Goal: Task Accomplishment & Management: Complete application form

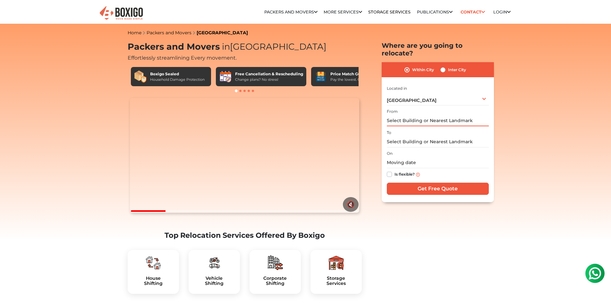
click at [410, 126] on input "text" at bounding box center [438, 120] width 102 height 11
click at [420, 103] on span "[GEOGRAPHIC_DATA]" at bounding box center [412, 100] width 50 height 6
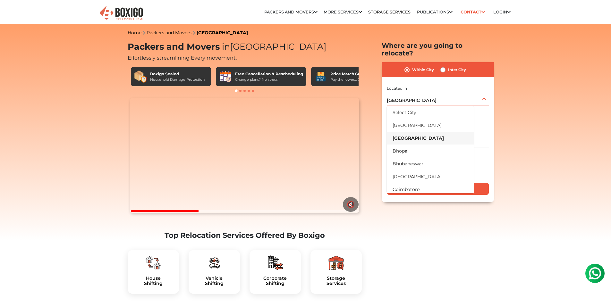
click at [420, 145] on li "[GEOGRAPHIC_DATA]" at bounding box center [430, 138] width 87 height 13
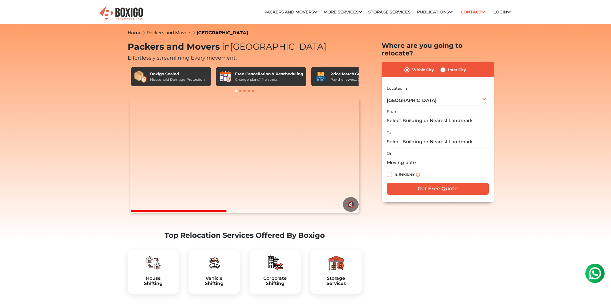
click at [463, 74] on label "Inter City" at bounding box center [457, 70] width 18 height 8
click at [445, 72] on input "Inter City" at bounding box center [442, 69] width 5 height 6
radio input "true"
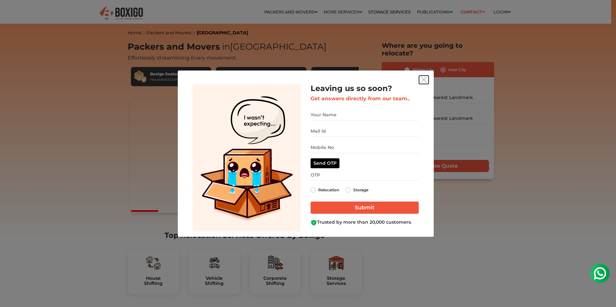
click at [421, 77] on img "get free quote dialog" at bounding box center [424, 80] width 6 height 6
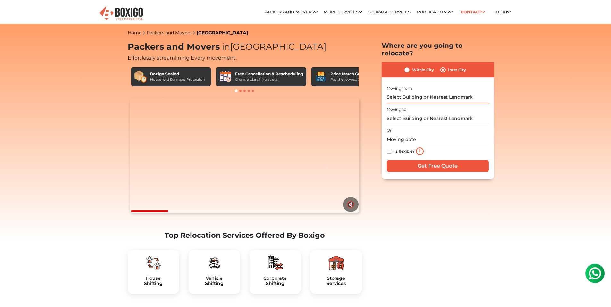
click at [413, 103] on input "text" at bounding box center [438, 97] width 102 height 11
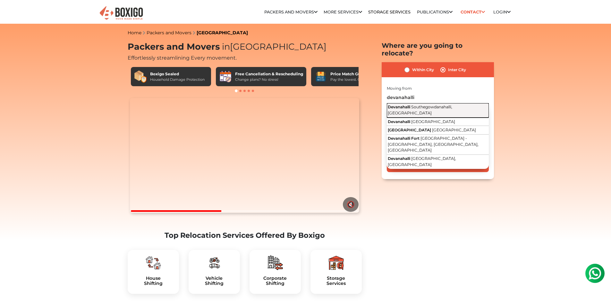
click at [428, 115] on span "Southegowdanahalli, [GEOGRAPHIC_DATA]" at bounding box center [420, 110] width 64 height 11
type input "Devanahalli, [GEOGRAPHIC_DATA], [GEOGRAPHIC_DATA]"
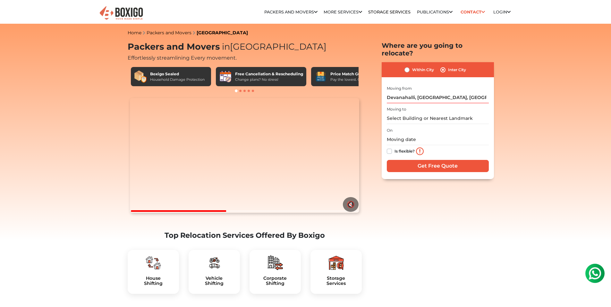
click at [431, 124] on input "text" at bounding box center [438, 118] width 102 height 11
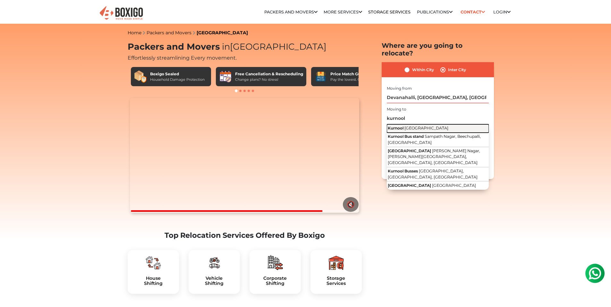
click at [436, 131] on span "[GEOGRAPHIC_DATA]" at bounding box center [426, 128] width 44 height 5
type input "[GEOGRAPHIC_DATA], [GEOGRAPHIC_DATA]"
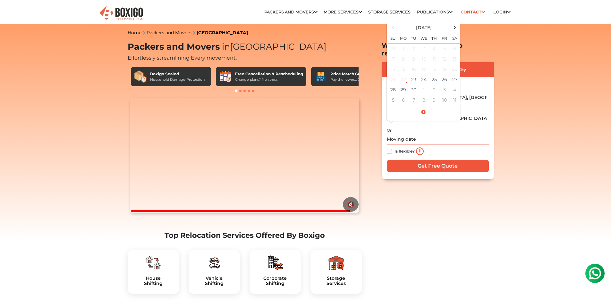
click at [409, 145] on input "text" at bounding box center [438, 139] width 102 height 11
click at [460, 85] on td "27" at bounding box center [455, 79] width 10 height 10
type input "[DATE] 12:00 AM"
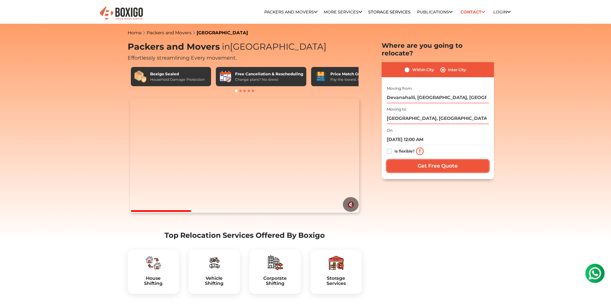
click at [407, 172] on input "Get Free Quote" at bounding box center [438, 166] width 102 height 12
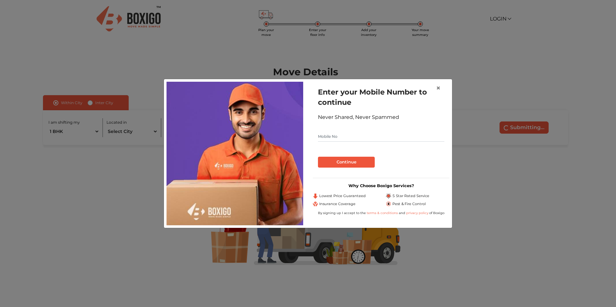
click at [360, 134] on input "text" at bounding box center [381, 136] width 126 height 10
type input "9035440844"
click at [345, 158] on button "Continue" at bounding box center [346, 162] width 57 height 11
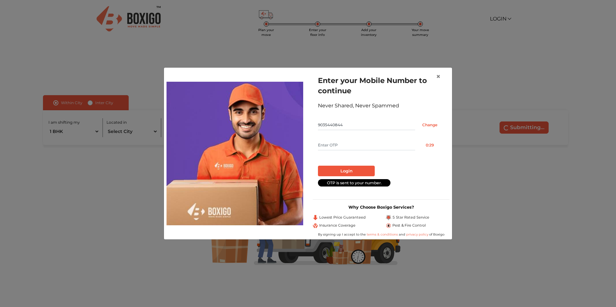
click at [344, 142] on input "text" at bounding box center [366, 145] width 97 height 10
type input "9338"
click at [344, 168] on button "Login" at bounding box center [346, 171] width 57 height 11
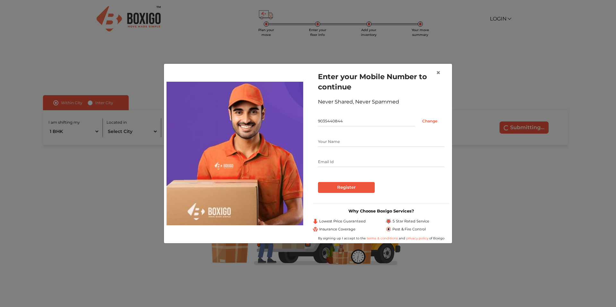
click at [361, 137] on input "text" at bounding box center [381, 142] width 126 height 10
type input "Zeeshan"
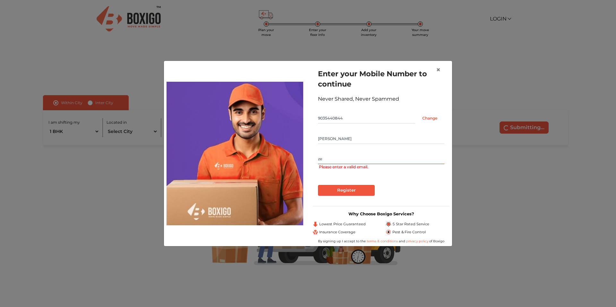
type input "z"
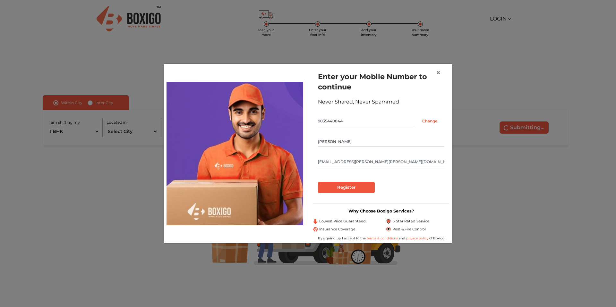
type input "shaik.zeeshan.rizvi@gmail.com"
click at [356, 183] on input "Register" at bounding box center [346, 187] width 57 height 11
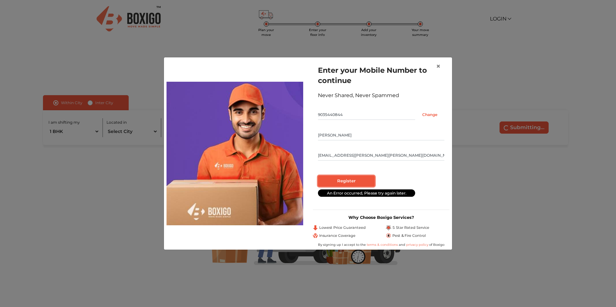
click at [357, 176] on input "Register" at bounding box center [346, 181] width 57 height 11
radio input "false"
radio input "true"
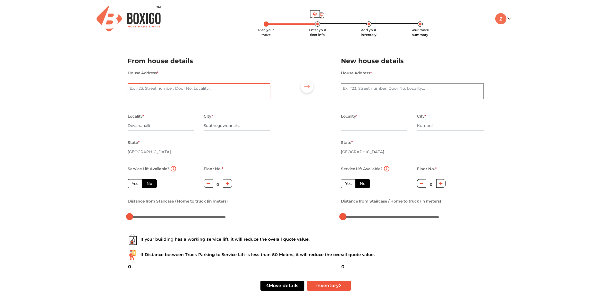
click at [149, 99] on textarea "House Address *" at bounding box center [199, 91] width 143 height 16
type textarea "A505, Krishnaja Northcity, Devanahalli-562110"
click at [296, 145] on div at bounding box center [305, 136] width 61 height 177
click at [139, 179] on label "Yes" at bounding box center [135, 183] width 15 height 9
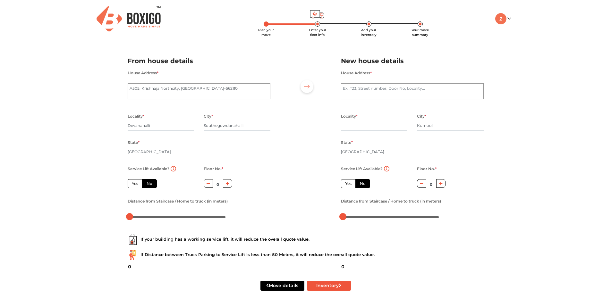
click at [136, 181] on input "Yes" at bounding box center [134, 183] width 4 height 4
radio input "true"
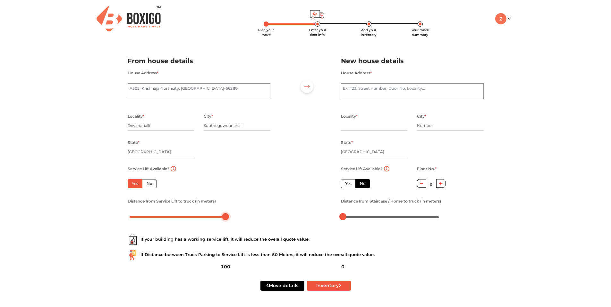
drag, startPoint x: 131, startPoint y: 197, endPoint x: 233, endPoint y: 200, distance: 101.7
click at [233, 212] on div at bounding box center [199, 217] width 143 height 10
click at [273, 197] on div "Distance from Service Lift to truck (in meters)" at bounding box center [199, 209] width 152 height 25
click at [382, 83] on textarea "House Address *" at bounding box center [412, 91] width 143 height 16
type textarea "87/1362-1-3-1, Chandra sekhar nagar, Joharapuram road, nandyal check post,"
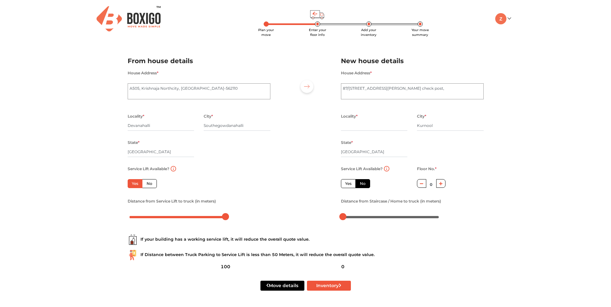
click at [481, 165] on div "Service Lift Available? Yes No Floor No. * 0 Distance from Staircase / Home to …" at bounding box center [412, 193] width 152 height 57
click at [358, 114] on span "*" at bounding box center [357, 116] width 2 height 5
click at [363, 121] on input "text" at bounding box center [374, 126] width 67 height 10
type input "n"
type input "nadikotkur road"
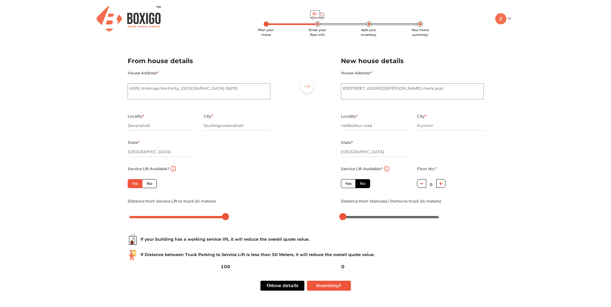
click at [505, 119] on div "Plan your move Enter your floor info Add your inventory Your move summary My Mo…" at bounding box center [305, 153] width 611 height 306
drag, startPoint x: 343, startPoint y: 199, endPoint x: 357, endPoint y: 197, distance: 14.5
click at [357, 213] on div at bounding box center [356, 216] width 7 height 7
click at [420, 225] on div "If your building has a working service lift, it will reduce the overall quote v…" at bounding box center [306, 245] width 366 height 41
click at [341, 284] on icon "submit" at bounding box center [340, 286] width 2 height 4
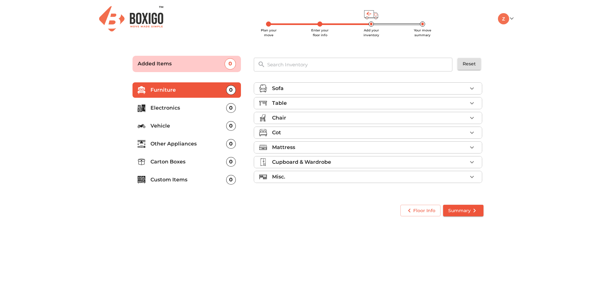
click at [355, 89] on div "Sofa" at bounding box center [369, 89] width 195 height 8
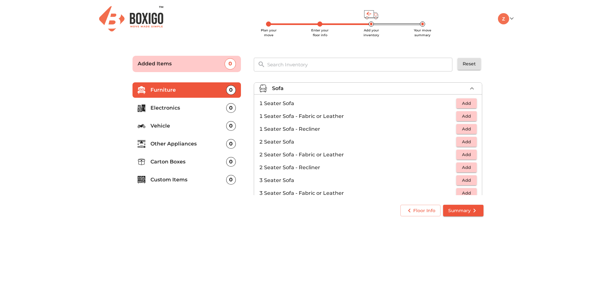
click at [459, 107] on span "Add" at bounding box center [466, 103] width 14 height 7
click at [502, 136] on main "Plan your move Enter your floor info Add your inventory Your move summary Added…" at bounding box center [308, 135] width 616 height 176
click at [470, 92] on icon "button" at bounding box center [472, 89] width 8 height 8
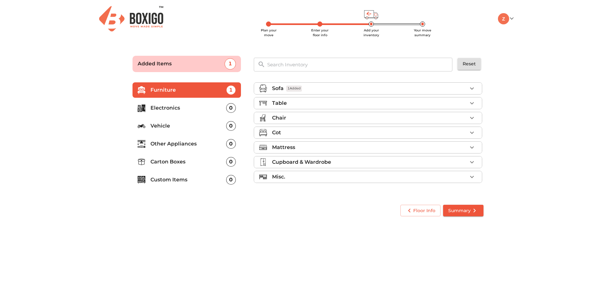
click at [317, 107] on div "Table" at bounding box center [369, 103] width 195 height 8
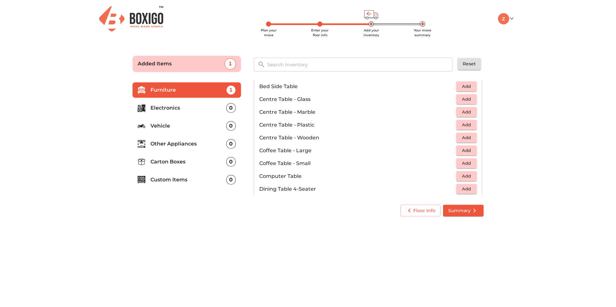
scroll to position [48, 0]
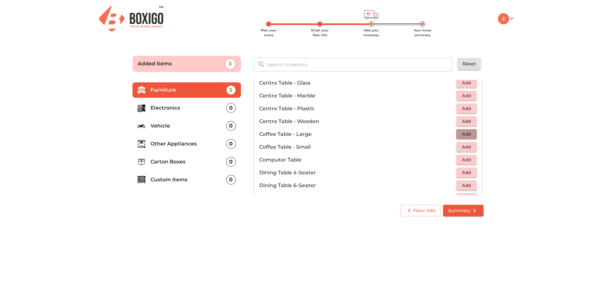
click at [461, 138] on span "Add" at bounding box center [466, 134] width 14 height 7
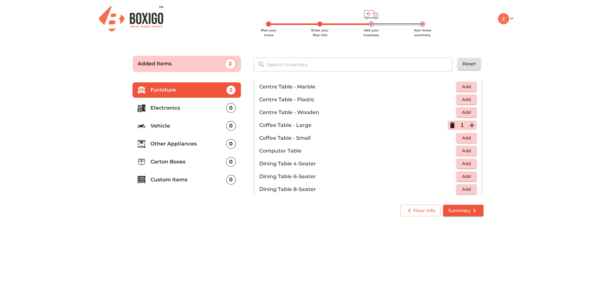
scroll to position [57, 0]
click at [464, 154] on span "Add" at bounding box center [466, 150] width 14 height 7
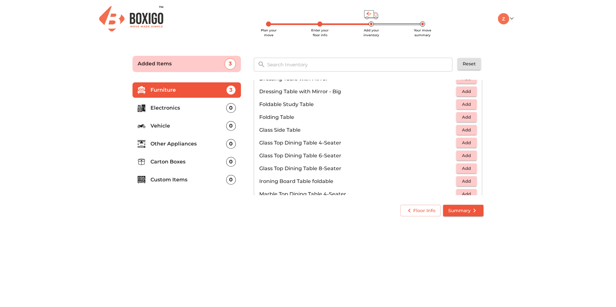
scroll to position [113, 0]
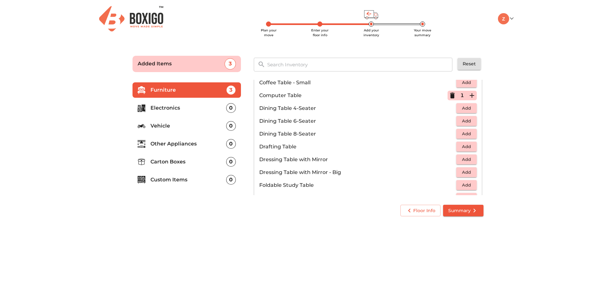
click at [448, 99] on icon "button" at bounding box center [452, 96] width 8 height 8
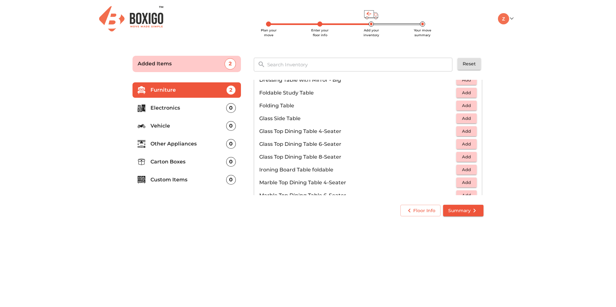
scroll to position [211, 0]
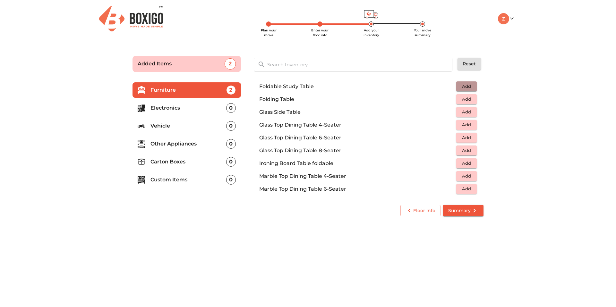
click at [468, 90] on span "Add" at bounding box center [466, 86] width 14 height 7
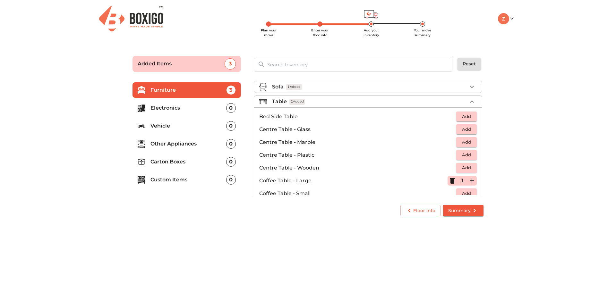
scroll to position [0, 0]
click at [461, 107] on div "Table 2 Added" at bounding box center [369, 103] width 195 height 8
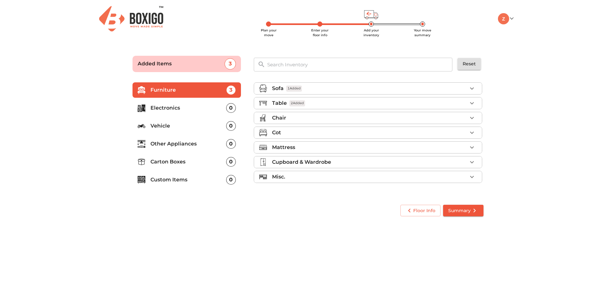
scroll to position [6, 0]
click at [307, 121] on div "Chair" at bounding box center [369, 118] width 195 height 8
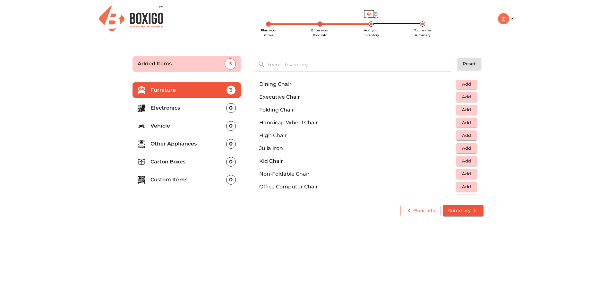
scroll to position [131, 0]
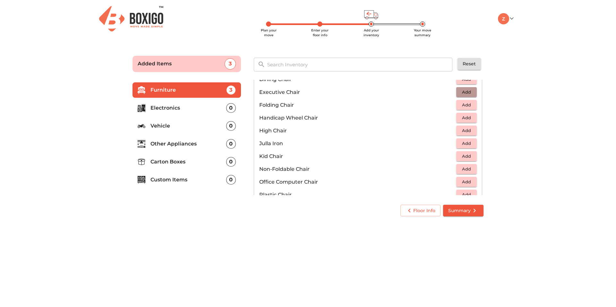
click at [461, 96] on span "Add" at bounding box center [466, 92] width 14 height 7
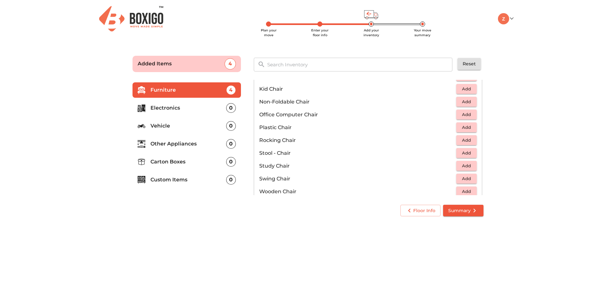
click at [465, 118] on span "Add" at bounding box center [466, 114] width 14 height 7
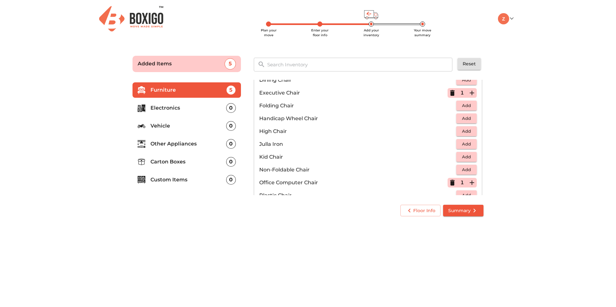
click at [450, 96] on icon "button" at bounding box center [452, 93] width 4 height 6
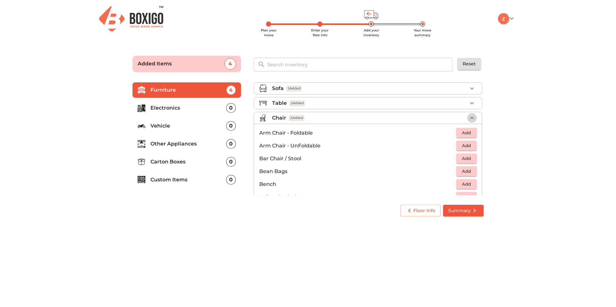
click at [468, 122] on icon "button" at bounding box center [472, 118] width 8 height 8
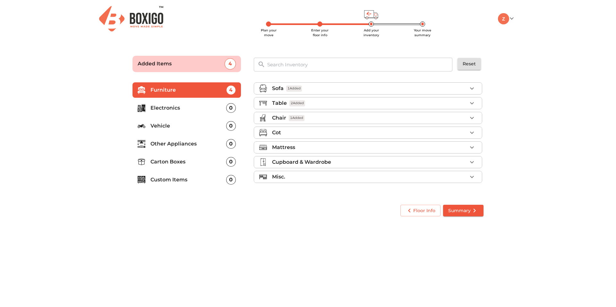
click at [376, 137] on div "Cot" at bounding box center [369, 133] width 195 height 8
click at [446, 137] on div "Cot" at bounding box center [369, 133] width 195 height 8
click at [335, 151] on div "Mattress" at bounding box center [369, 148] width 195 height 8
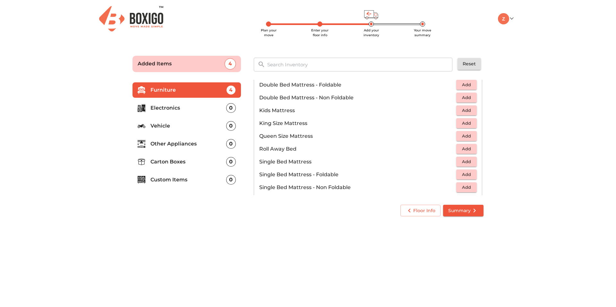
scroll to position [83, 0]
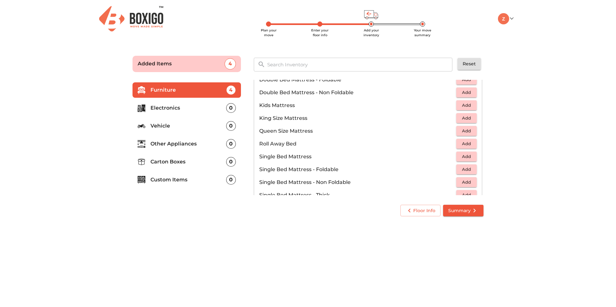
click at [462, 122] on span "Add" at bounding box center [466, 117] width 14 height 7
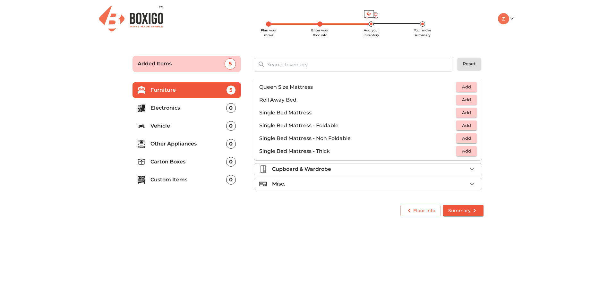
scroll to position [133, 0]
click at [459, 104] on span "Add" at bounding box center [466, 99] width 14 height 7
click at [450, 103] on icon "button" at bounding box center [452, 100] width 4 height 6
click at [461, 104] on span "Add" at bounding box center [466, 99] width 14 height 7
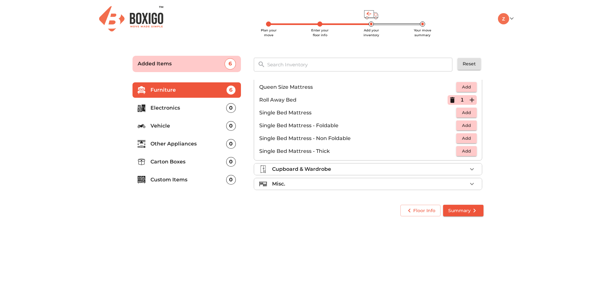
click at [383, 172] on div "Cupboard & Wardrobe" at bounding box center [369, 169] width 195 height 8
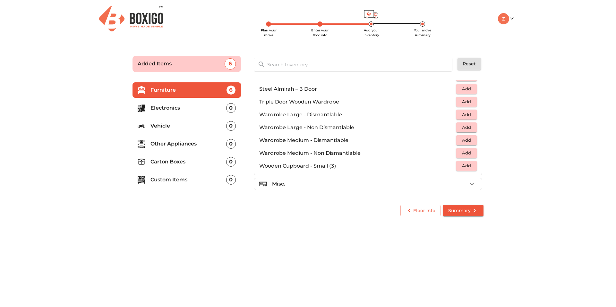
scroll to position [274, 0]
click at [467, 188] on button "button" at bounding box center [472, 184] width 10 height 10
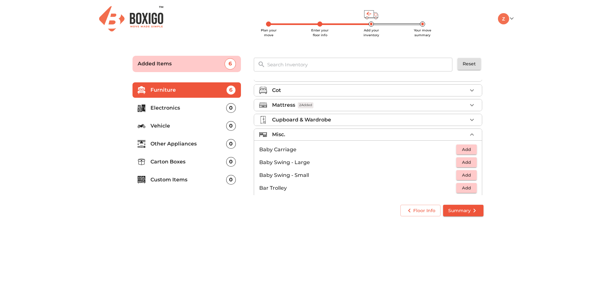
scroll to position [0, 0]
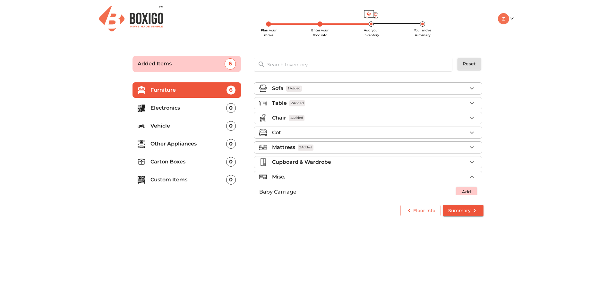
click at [507, 160] on main "Plan your move Enter your floor info Add your inventory Your move summary Added…" at bounding box center [308, 135] width 616 height 176
click at [173, 112] on p "Electronics" at bounding box center [188, 108] width 76 height 8
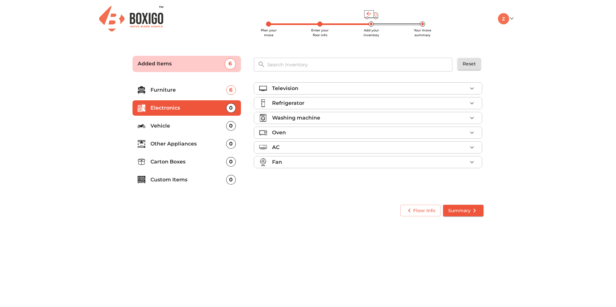
click at [297, 92] on p "Television" at bounding box center [285, 89] width 26 height 8
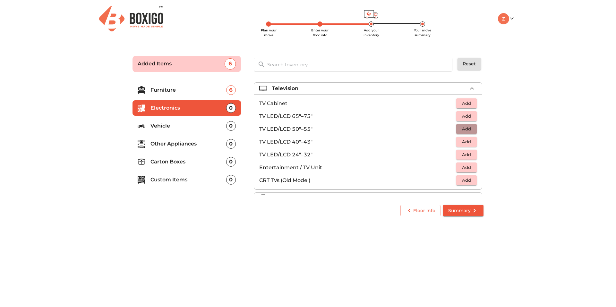
click at [459, 133] on span "Add" at bounding box center [466, 128] width 14 height 7
click at [459, 158] on span "Add" at bounding box center [466, 154] width 14 height 7
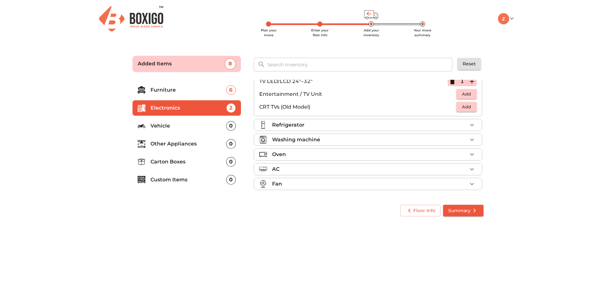
scroll to position [78, 0]
click at [424, 131] on li "Refrigerator" at bounding box center [368, 125] width 228 height 12
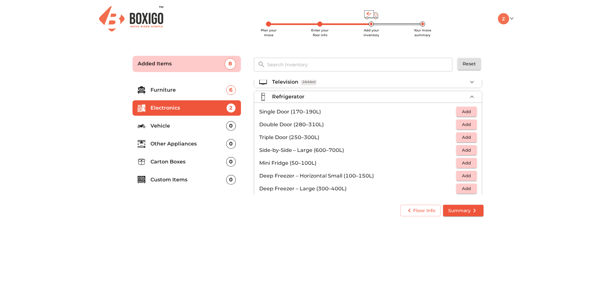
scroll to position [6, 0]
click at [465, 116] on span "Add" at bounding box center [466, 111] width 14 height 7
click at [469, 167] on span "Add" at bounding box center [466, 163] width 14 height 7
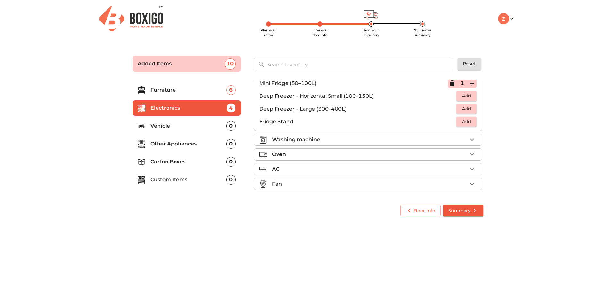
scroll to position [118, 0]
click at [311, 138] on p "Washing machine" at bounding box center [296, 140] width 48 height 8
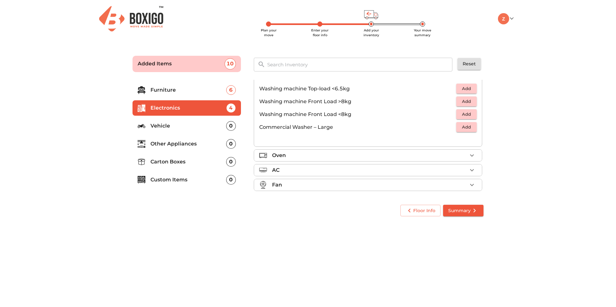
scroll to position [39, 0]
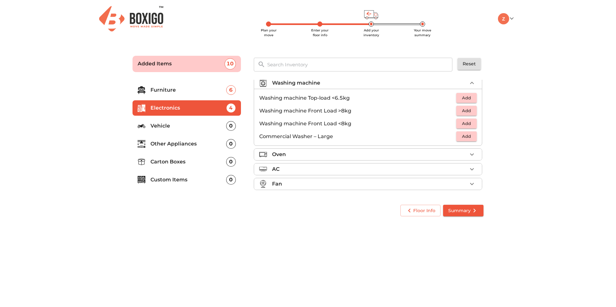
click at [465, 114] on span "Add" at bounding box center [466, 110] width 14 height 7
click at [408, 157] on div "Oven" at bounding box center [369, 155] width 195 height 8
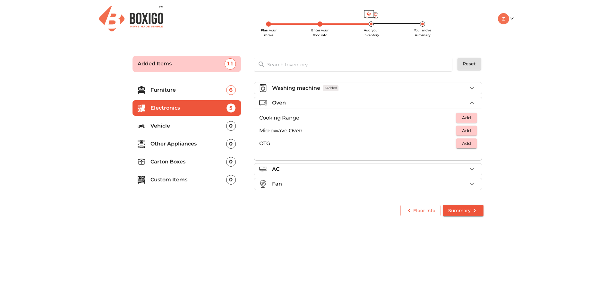
scroll to position [41, 0]
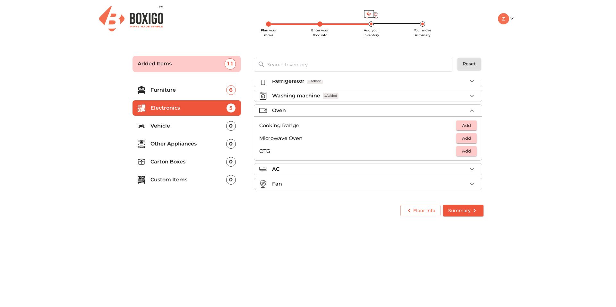
click at [380, 188] on div "Fan" at bounding box center [369, 184] width 195 height 8
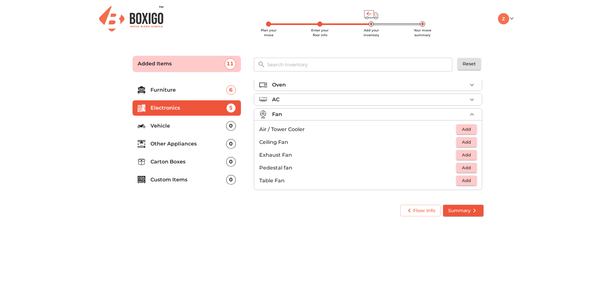
scroll to position [72, 0]
click at [456, 124] on button "Add" at bounding box center [466, 129] width 21 height 10
click at [154, 130] on p "Vehicle" at bounding box center [188, 126] width 76 height 8
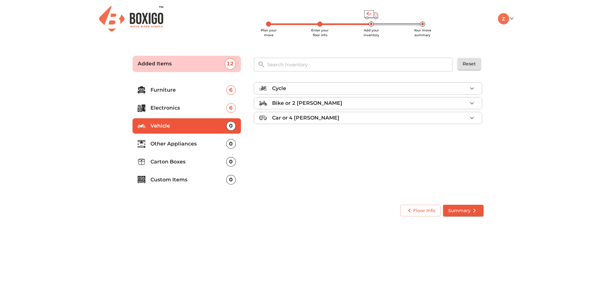
click at [338, 107] on div "Bike or 2 wheeler" at bounding box center [369, 103] width 195 height 8
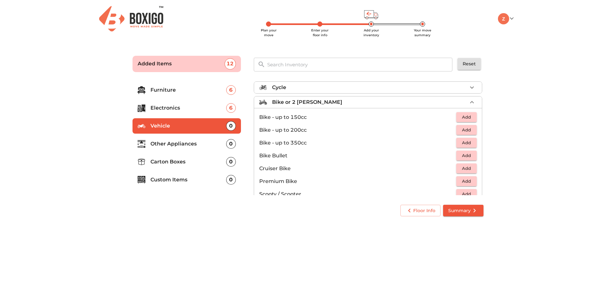
scroll to position [1, 0]
click at [316, 93] on li "Cycle" at bounding box center [368, 87] width 228 height 12
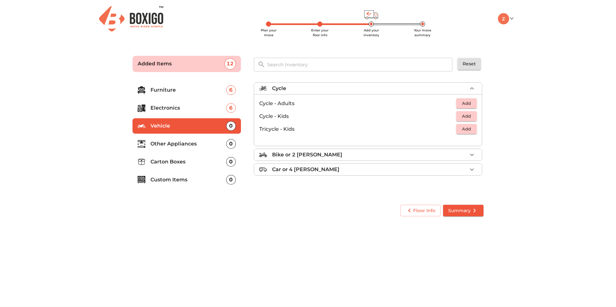
scroll to position [0, 0]
click at [463, 107] on span "Add" at bounding box center [466, 103] width 14 height 7
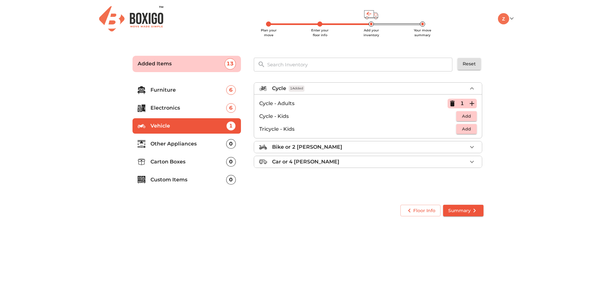
click at [214, 218] on div "Floor Info Summary" at bounding box center [308, 210] width 356 height 17
click at [195, 152] on li "Other Appliances 0" at bounding box center [186, 143] width 108 height 15
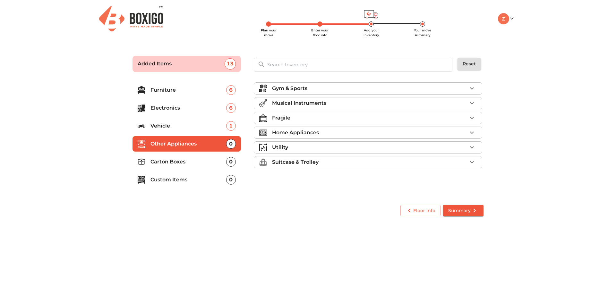
click at [323, 91] on div "Gym & Sports" at bounding box center [369, 89] width 195 height 8
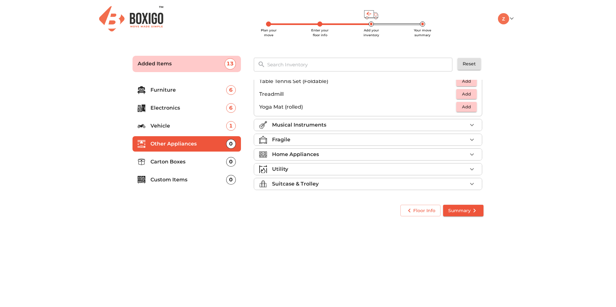
scroll to position [202, 0]
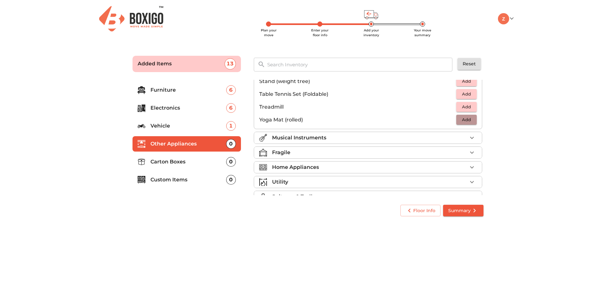
click at [459, 123] on span "Add" at bounding box center [466, 119] width 14 height 7
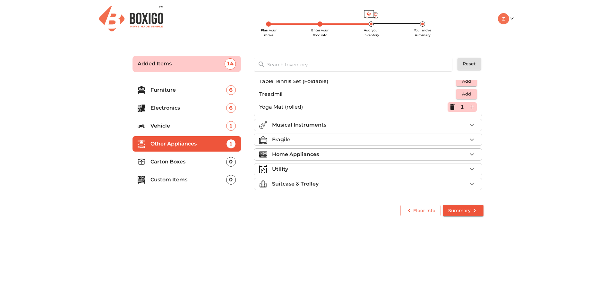
scroll to position [252, 0]
click at [356, 129] on div "Musical Instruments" at bounding box center [369, 125] width 195 height 8
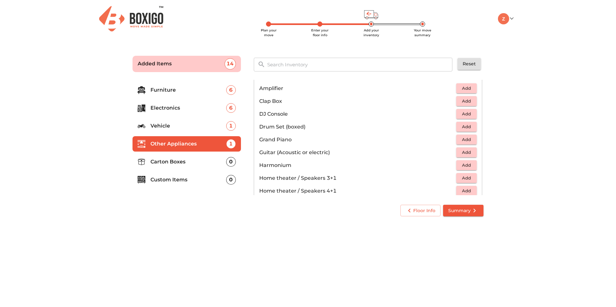
scroll to position [0, 0]
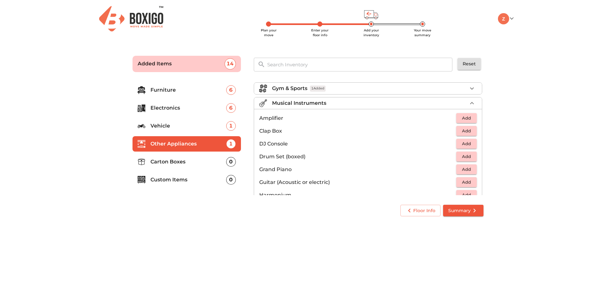
click at [468, 107] on icon "button" at bounding box center [472, 103] width 8 height 8
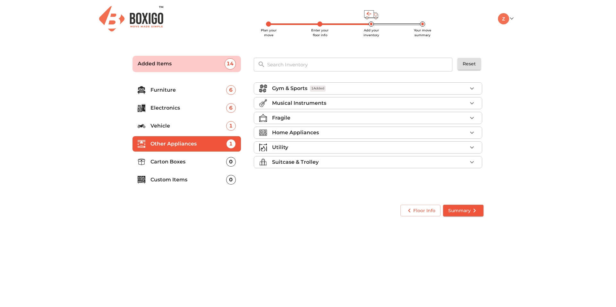
click at [290, 122] on p "Fragile" at bounding box center [281, 118] width 18 height 8
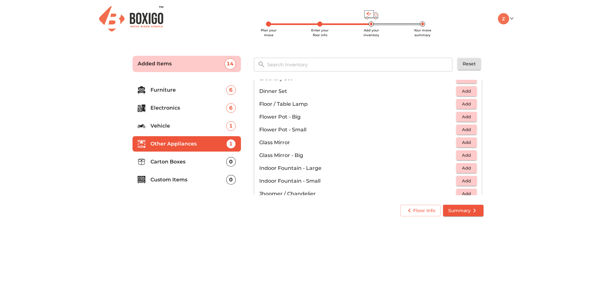
scroll to position [153, 0]
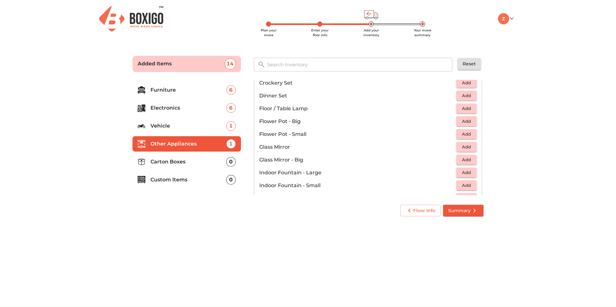
click at [459, 87] on span "Add" at bounding box center [466, 82] width 14 height 7
click at [462, 99] on span "Add" at bounding box center [466, 95] width 14 height 7
click at [450, 86] on icon "button" at bounding box center [452, 83] width 4 height 6
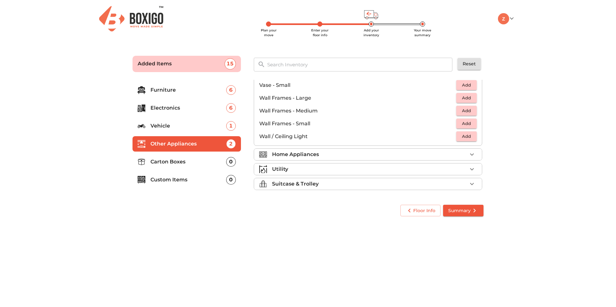
scroll to position [531, 0]
click at [386, 154] on div "Home Appliances" at bounding box center [369, 155] width 195 height 8
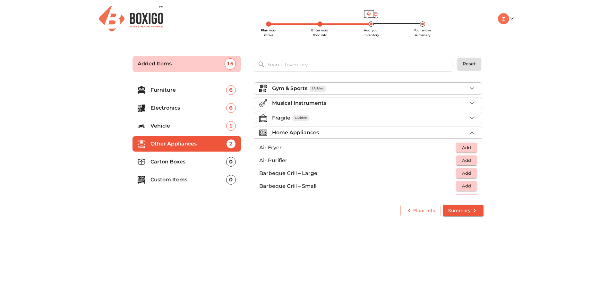
scroll to position [13, 0]
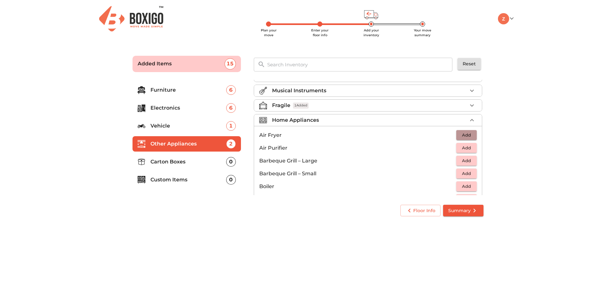
click at [462, 139] on span "Add" at bounding box center [466, 134] width 14 height 7
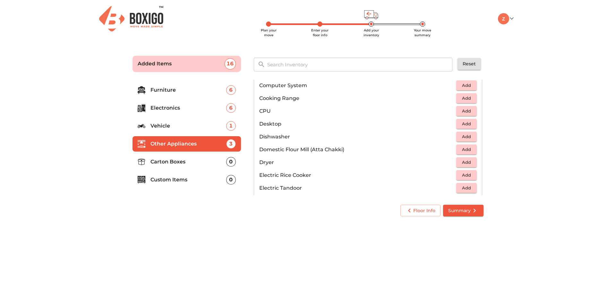
scroll to position [127, 0]
click at [464, 101] on span "Add" at bounding box center [466, 97] width 14 height 7
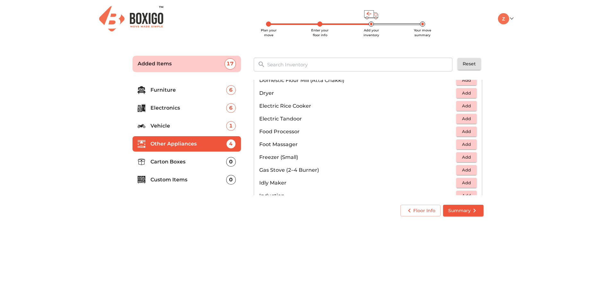
scroll to position [198, 0]
click at [472, 109] on button "Add" at bounding box center [466, 104] width 21 height 10
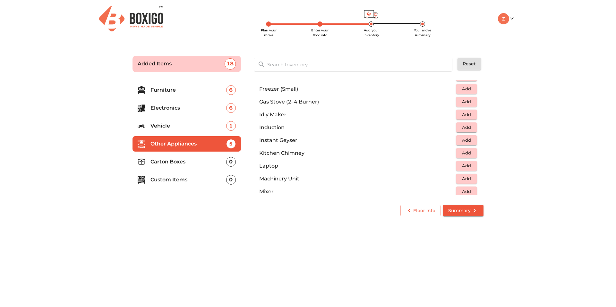
scroll to position [269, 0]
click at [471, 101] on button "Add" at bounding box center [466, 96] width 21 height 10
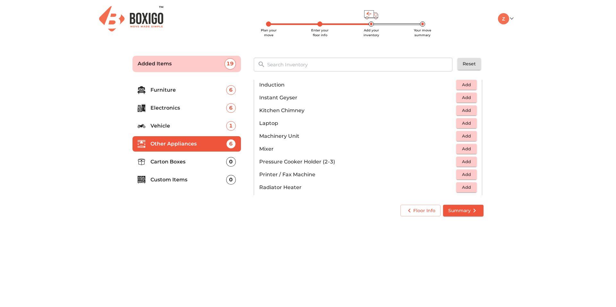
scroll to position [308, 0]
click at [469, 88] on span "Add" at bounding box center [466, 83] width 14 height 7
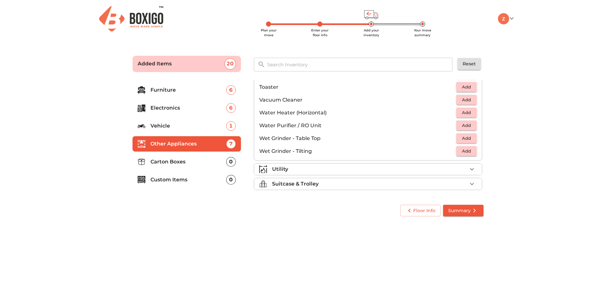
scroll to position [473, 0]
click at [468, 104] on span "Add" at bounding box center [466, 99] width 14 height 7
click at [466, 129] on span "Add" at bounding box center [466, 125] width 14 height 7
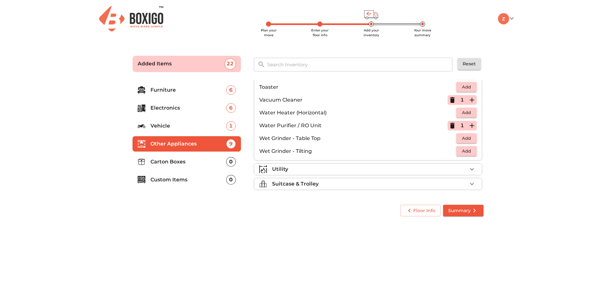
click at [373, 172] on div "Utility" at bounding box center [369, 169] width 195 height 8
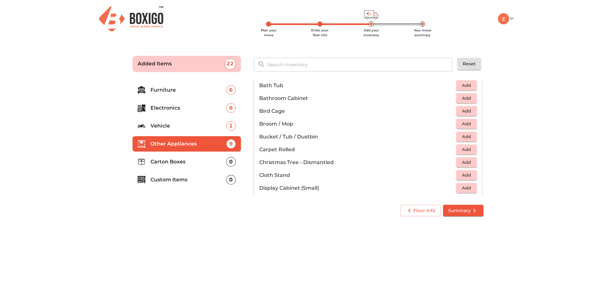
scroll to position [114, 0]
click at [459, 117] on span "Add" at bounding box center [466, 112] width 14 height 7
click at [464, 130] on span "Add" at bounding box center [466, 125] width 14 height 7
click at [468, 130] on icon "button" at bounding box center [472, 126] width 8 height 8
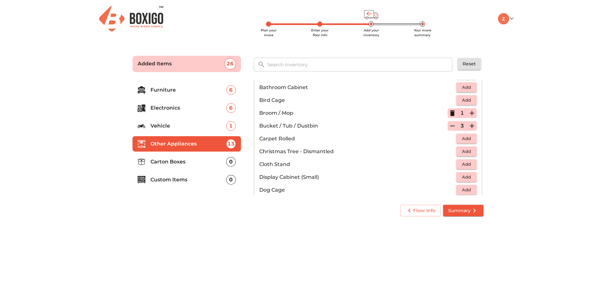
drag, startPoint x: 479, startPoint y: 112, endPoint x: 479, endPoint y: 116, distance: 4.5
click at [479, 116] on div "Gym & Sports 1 Added Musical Instruments Fragile 1 Added Home Appliances 7 Adde…" at bounding box center [369, 137] width 230 height 115
click at [462, 142] on span "Add" at bounding box center [466, 138] width 14 height 7
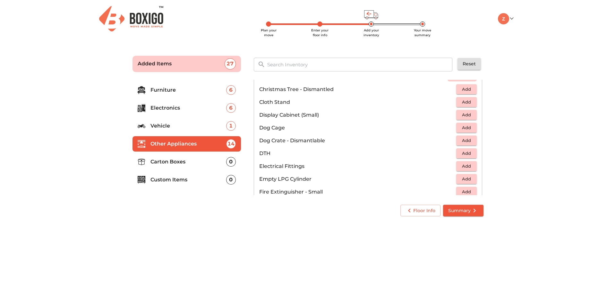
scroll to position [178, 0]
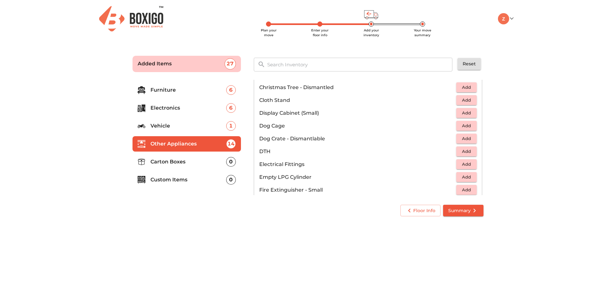
click at [464, 104] on span "Add" at bounding box center [466, 100] width 14 height 7
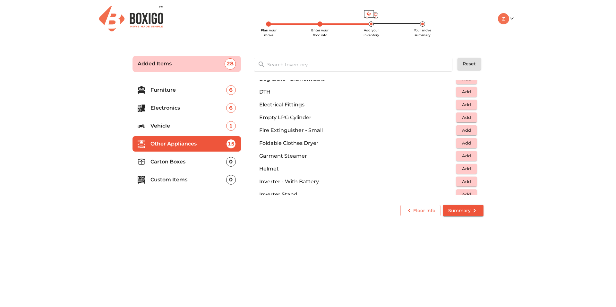
scroll to position [238, 0]
click at [480, 133] on div "Gym & Sports 1 Added Musical Instruments Fragile 1 Added Home Appliances 7 Adde…" at bounding box center [369, 137] width 230 height 115
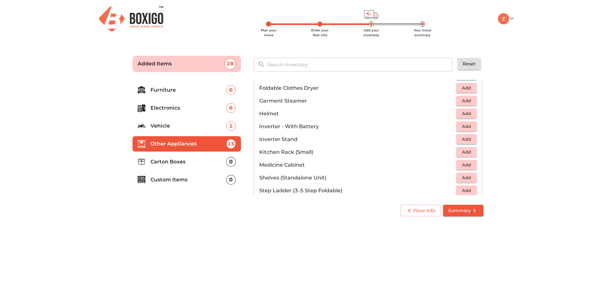
scroll to position [297, 0]
click at [466, 87] on span "Add" at bounding box center [466, 83] width 14 height 7
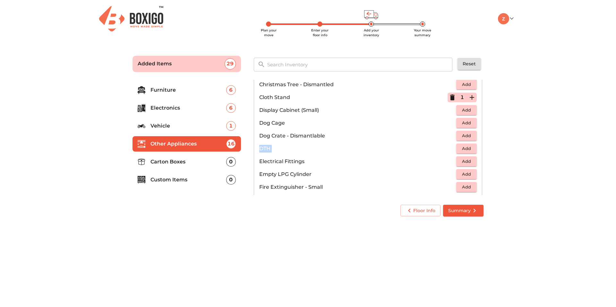
scroll to position [179, 0]
click at [448, 103] on icon "button" at bounding box center [452, 100] width 8 height 8
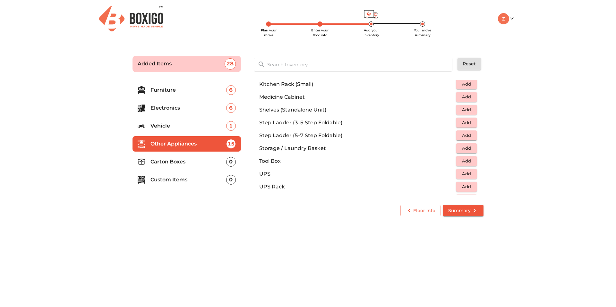
scroll to position [361, 0]
click at [469, 87] on span "Add" at bounding box center [466, 83] width 14 height 7
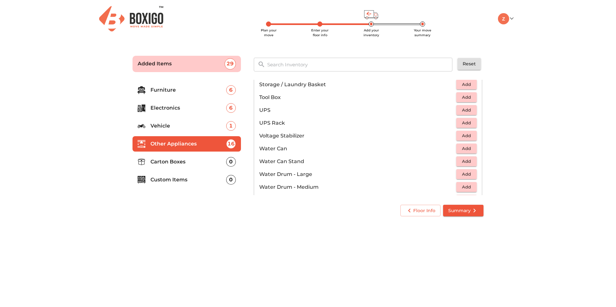
scroll to position [428, 0]
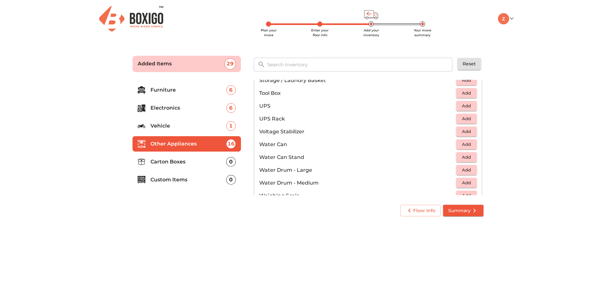
click at [472, 85] on button "Add" at bounding box center [466, 80] width 21 height 10
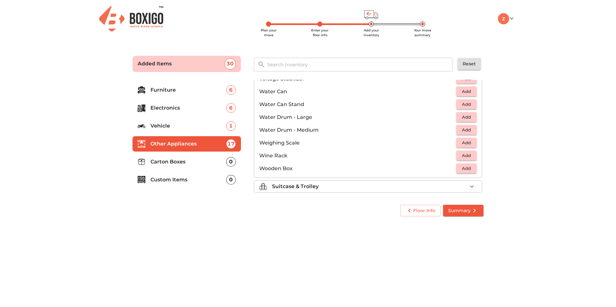
scroll to position [484, 0]
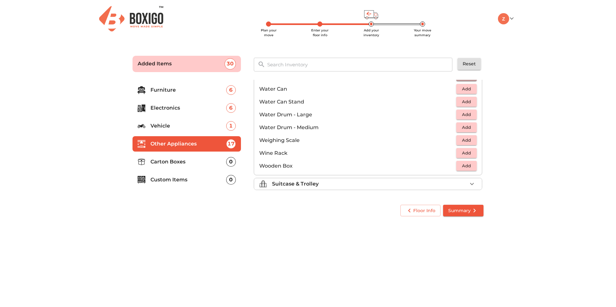
click at [471, 81] on button "Add" at bounding box center [466, 76] width 21 height 10
click at [484, 168] on div "Gym & Sports 1 Added Musical Instruments Fragile 1 Added Home Appliances 7 Adde…" at bounding box center [368, 137] width 235 height 121
click at [467, 93] on span "Add" at bounding box center [466, 88] width 14 height 7
click at [470, 91] on icon "button" at bounding box center [472, 89] width 4 height 4
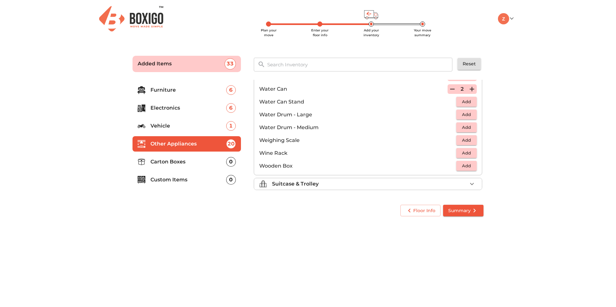
click at [448, 93] on icon "button" at bounding box center [452, 89] width 8 height 8
click at [464, 106] on span "Add" at bounding box center [466, 101] width 14 height 7
click at [450, 105] on icon "button" at bounding box center [452, 102] width 4 height 6
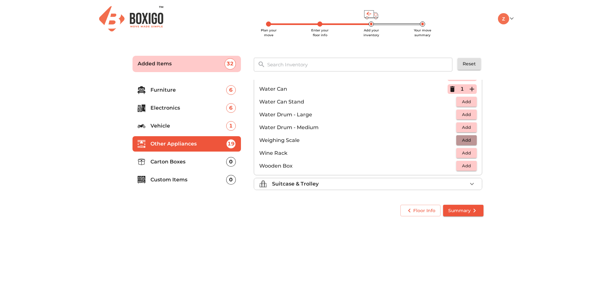
click at [465, 139] on span "Add" at bounding box center [466, 140] width 14 height 7
click at [387, 188] on div "Suitcase & Trolley" at bounding box center [369, 184] width 195 height 8
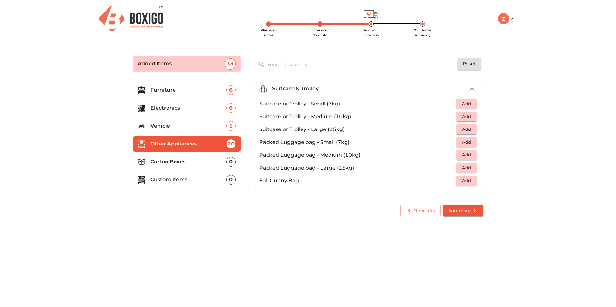
scroll to position [85, 0]
click at [459, 172] on span "Add" at bounding box center [466, 167] width 14 height 7
click at [468, 172] on icon "button" at bounding box center [472, 168] width 8 height 8
click at [461, 133] on span "Add" at bounding box center [466, 129] width 14 height 7
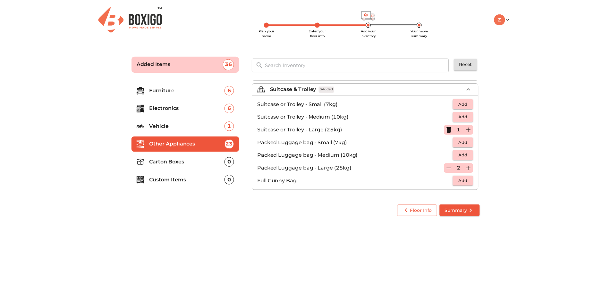
scroll to position [103, 0]
click at [470, 215] on icon "submit" at bounding box center [474, 211] width 8 height 8
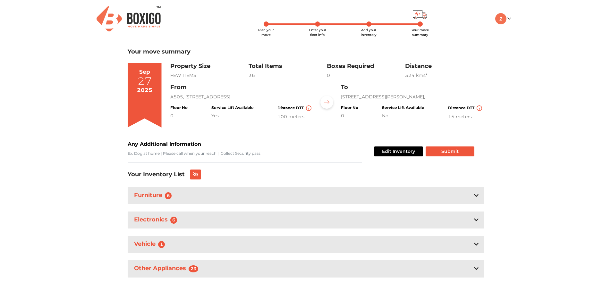
scroll to position [32, 0]
click at [391, 147] on button "Edit Inventory" at bounding box center [398, 152] width 49 height 10
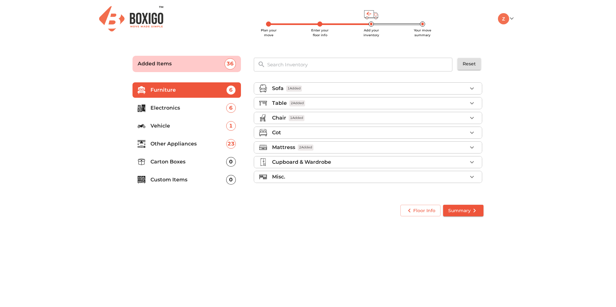
click at [181, 166] on p "Carton Boxes" at bounding box center [188, 162] width 76 height 8
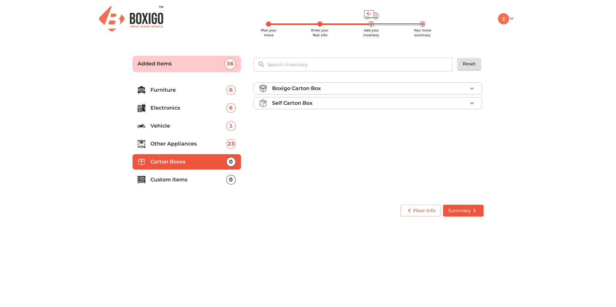
click at [335, 92] on div "Boxigo Carton Box" at bounding box center [369, 89] width 195 height 8
click at [303, 91] on p "Boxigo Carton Box" at bounding box center [296, 89] width 49 height 8
click at [310, 107] on p "Self Carton Box" at bounding box center [292, 103] width 40 height 8
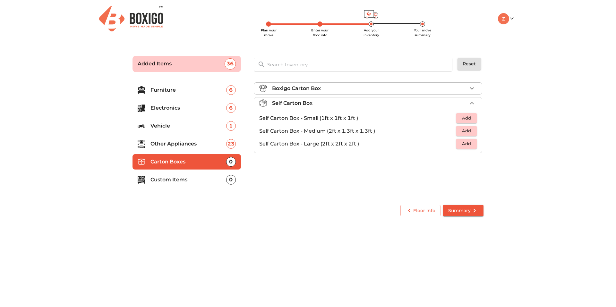
click at [310, 107] on p "Self Carton Box" at bounding box center [292, 103] width 40 height 8
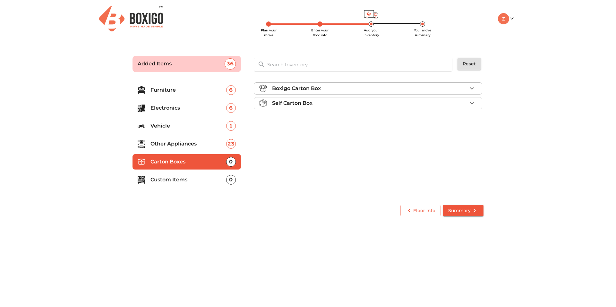
click at [313, 92] on p "Boxigo Carton Box" at bounding box center [296, 89] width 49 height 8
click at [470, 107] on span "Add" at bounding box center [466, 103] width 14 height 7
click at [470, 107] on icon "button" at bounding box center [472, 104] width 8 height 8
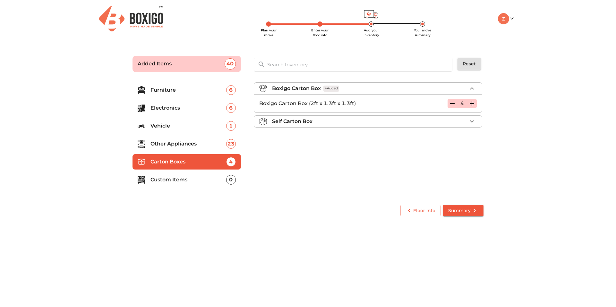
click at [470, 107] on icon "button" at bounding box center [472, 104] width 8 height 8
click at [474, 125] on icon "button" at bounding box center [472, 122] width 8 height 8
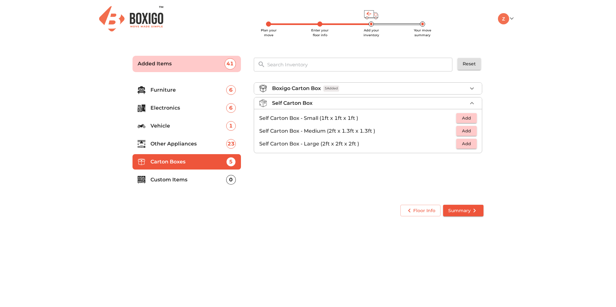
click at [507, 168] on main "Plan your move Enter your floor info Add your inventory Your move summary Added…" at bounding box center [308, 135] width 616 height 176
click at [468, 107] on icon "button" at bounding box center [472, 103] width 8 height 8
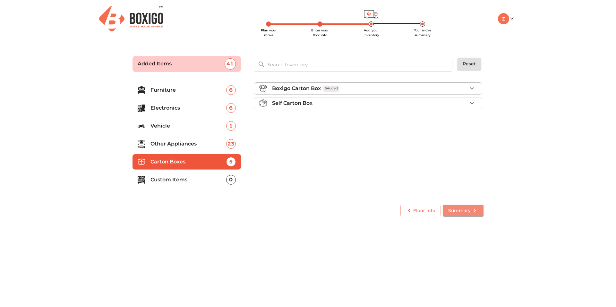
click at [471, 215] on icon "submit" at bounding box center [474, 211] width 8 height 8
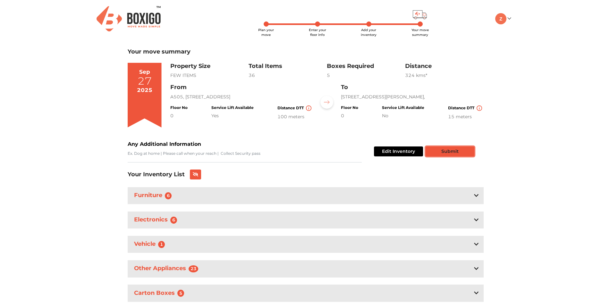
click at [458, 157] on button "Submit" at bounding box center [450, 152] width 49 height 10
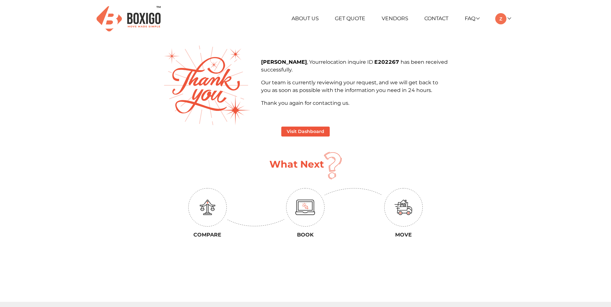
click at [505, 122] on div "+91 88844 48117 RELOCATION STORAGE SPACE About Us Get Quote Vendors Contact FAQ…" at bounding box center [305, 231] width 611 height 463
click at [306, 142] on div "Visit Dashboard What Next Compare Book Move" at bounding box center [305, 184] width 285 height 114
click at [306, 137] on button "Visit Dashboard" at bounding box center [305, 132] width 48 height 10
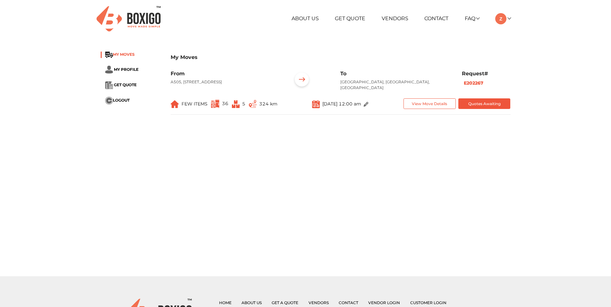
click at [130, 57] on span "MY MOVES" at bounding box center [124, 54] width 22 height 5
click at [475, 109] on button "Quotes Awaiting" at bounding box center [484, 103] width 52 height 11
click at [505, 17] on img at bounding box center [500, 18] width 11 height 11
click at [513, 59] on link "Make Estimate" at bounding box center [520, 53] width 51 height 12
